Goal: Use online tool/utility: Utilize a website feature to perform a specific function

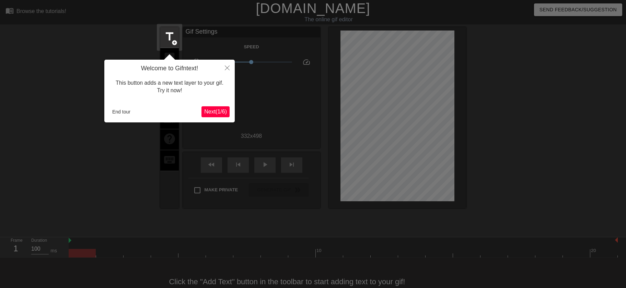
scroll to position [17, 0]
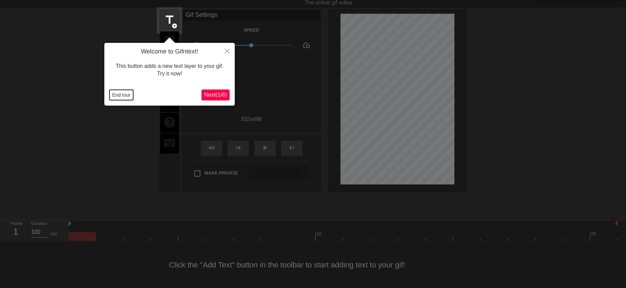
click at [126, 96] on button "End tour" at bounding box center [121, 95] width 24 height 10
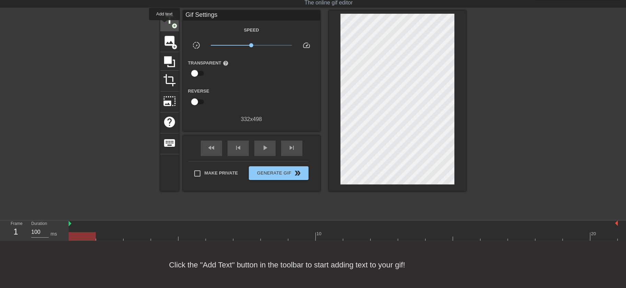
click at [164, 25] on span "title" at bounding box center [169, 19] width 13 height 13
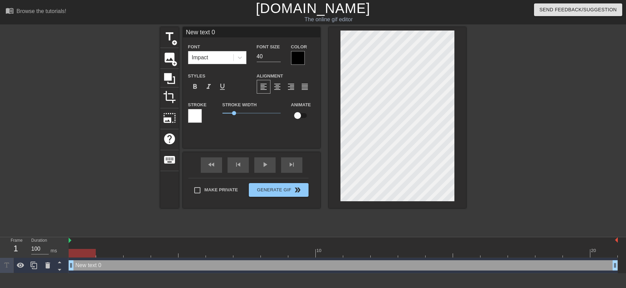
click at [298, 61] on div at bounding box center [298, 58] width 14 height 14
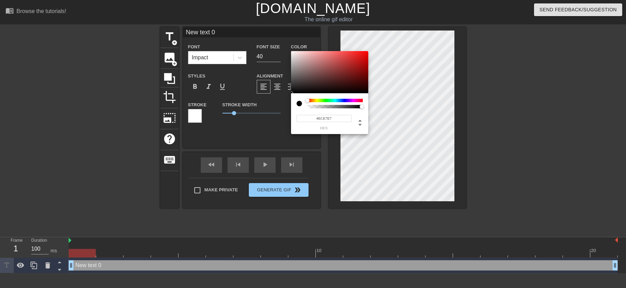
click at [292, 54] on div at bounding box center [329, 72] width 77 height 43
click at [294, 54] on div at bounding box center [294, 54] width 4 height 4
click at [305, 101] on div at bounding box center [329, 104] width 66 height 10
type input "#F4EEEE"
click at [293, 53] on div at bounding box center [293, 53] width 4 height 4
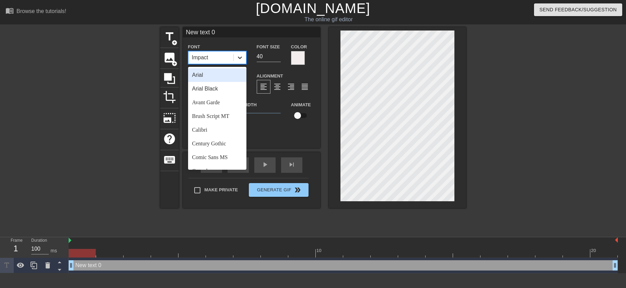
click at [237, 54] on div at bounding box center [240, 57] width 12 height 12
click at [220, 113] on div "Brush Script MT" at bounding box center [217, 116] width 58 height 14
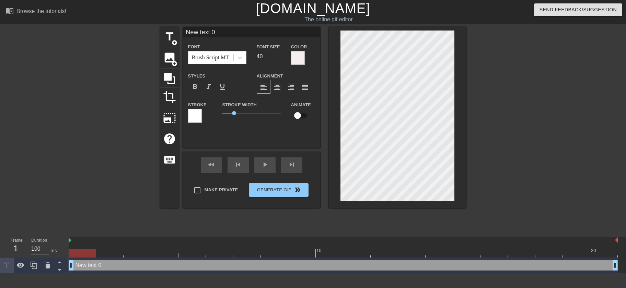
drag, startPoint x: 232, startPoint y: 34, endPoint x: 151, endPoint y: 28, distance: 80.5
click at [183, 28] on input "New text 0" at bounding box center [251, 32] width 137 height 10
type input "[PERSON_NAME]"
click at [297, 59] on div at bounding box center [298, 58] width 14 height 14
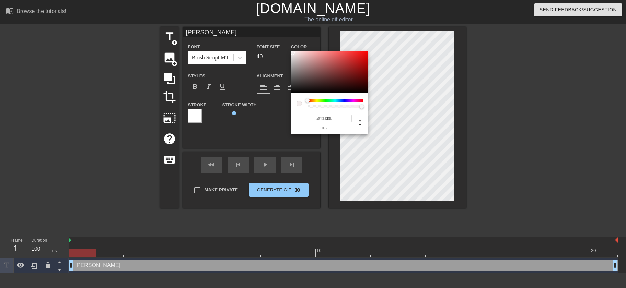
click at [300, 104] on div at bounding box center [298, 103] width 5 height 5
drag, startPoint x: 307, startPoint y: 102, endPoint x: 306, endPoint y: 96, distance: 6.3
click at [306, 96] on div "#F4EEEE hex" at bounding box center [329, 113] width 77 height 41
type input "#FFFBFB"
drag, startPoint x: 293, startPoint y: 52, endPoint x: 292, endPoint y: 46, distance: 5.7
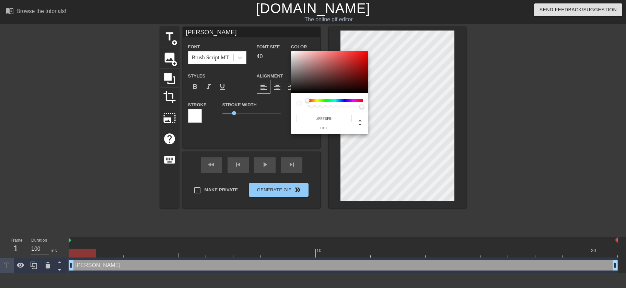
click at [292, 51] on div at bounding box center [329, 72] width 77 height 43
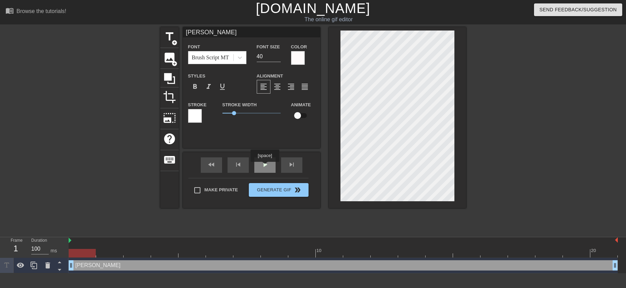
click at [265, 167] on span "play_arrow" at bounding box center [265, 165] width 8 height 8
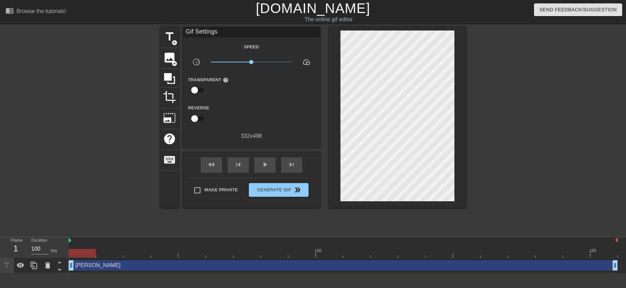
click at [82, 255] on div at bounding box center [343, 253] width 549 height 9
click at [274, 191] on span "Generate Gif double_arrow" at bounding box center [278, 190] width 54 height 8
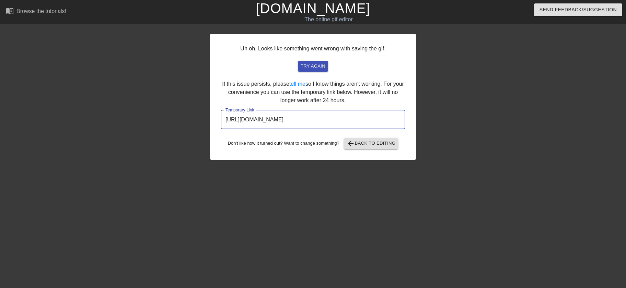
drag, startPoint x: 378, startPoint y: 118, endPoint x: 199, endPoint y: 129, distance: 178.7
click at [221, 129] on input "[URL][DOMAIN_NAME]" at bounding box center [313, 119] width 185 height 19
